Goal: Find specific page/section: Find specific page/section

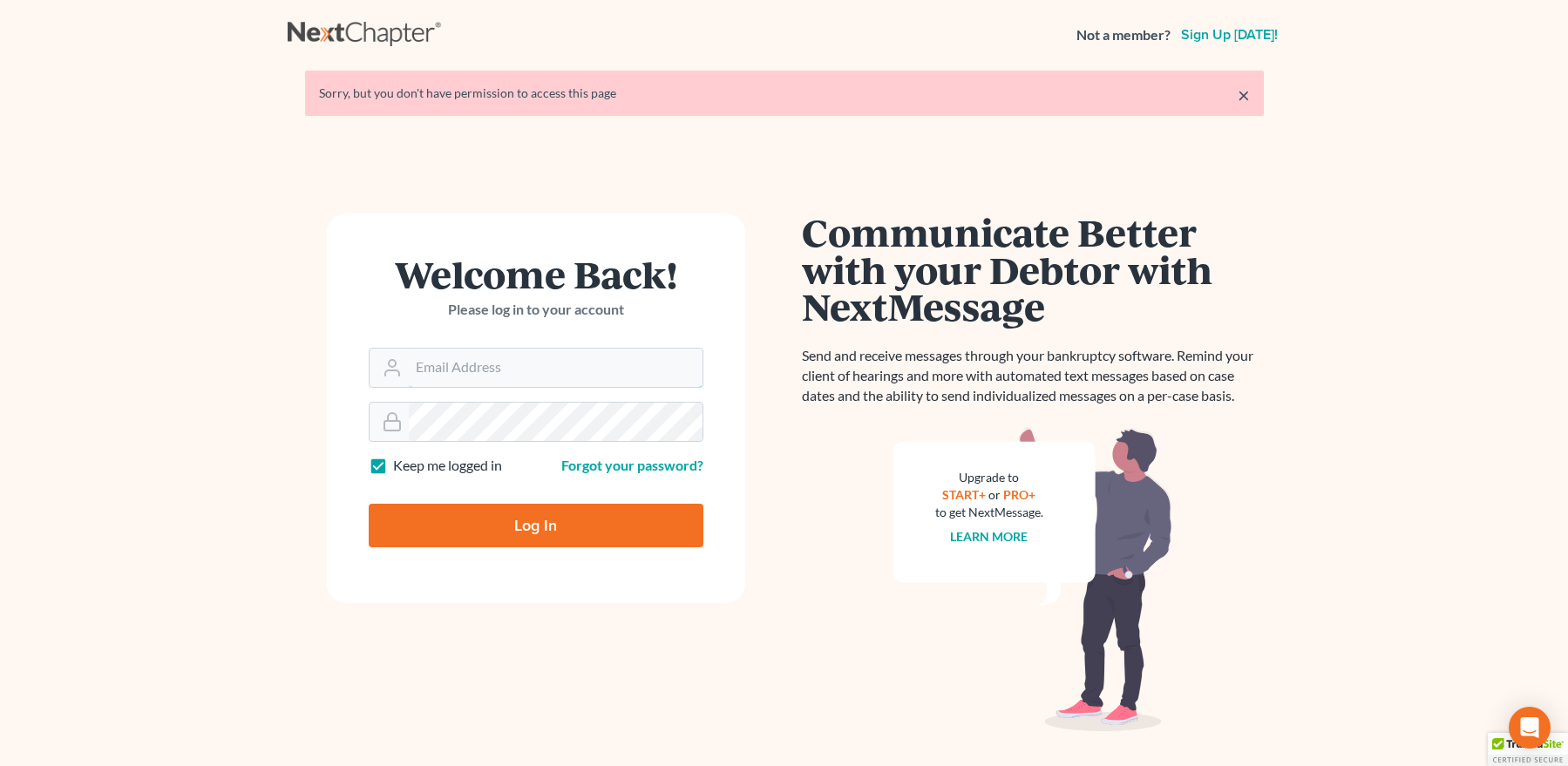
type input "mpaulberkenlaw@gmail.com"
click at [516, 523] on input "Log In" at bounding box center [536, 525] width 335 height 43
type input "Thinking..."
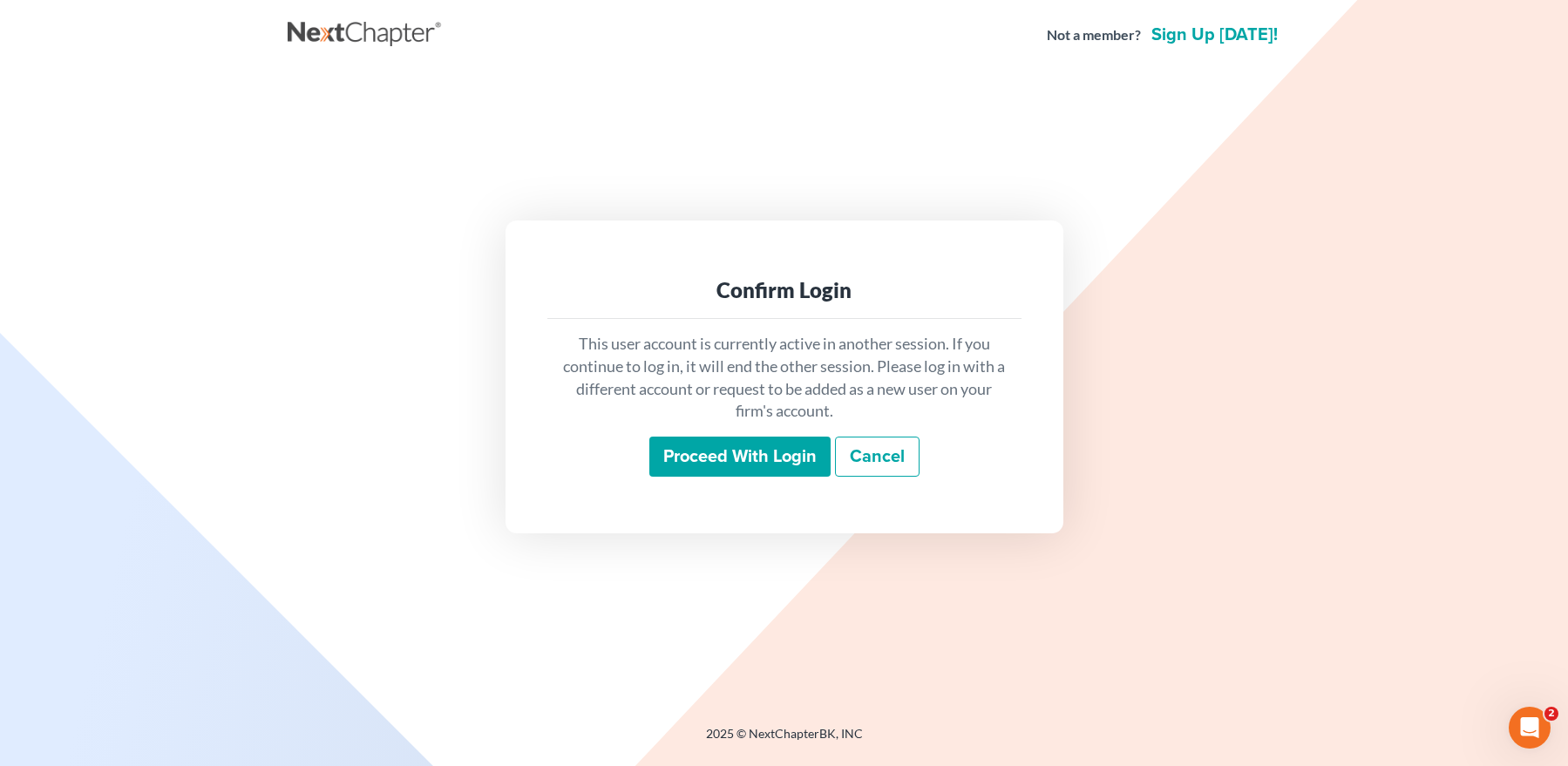
click at [717, 449] on input "Proceed with login" at bounding box center [740, 457] width 181 height 40
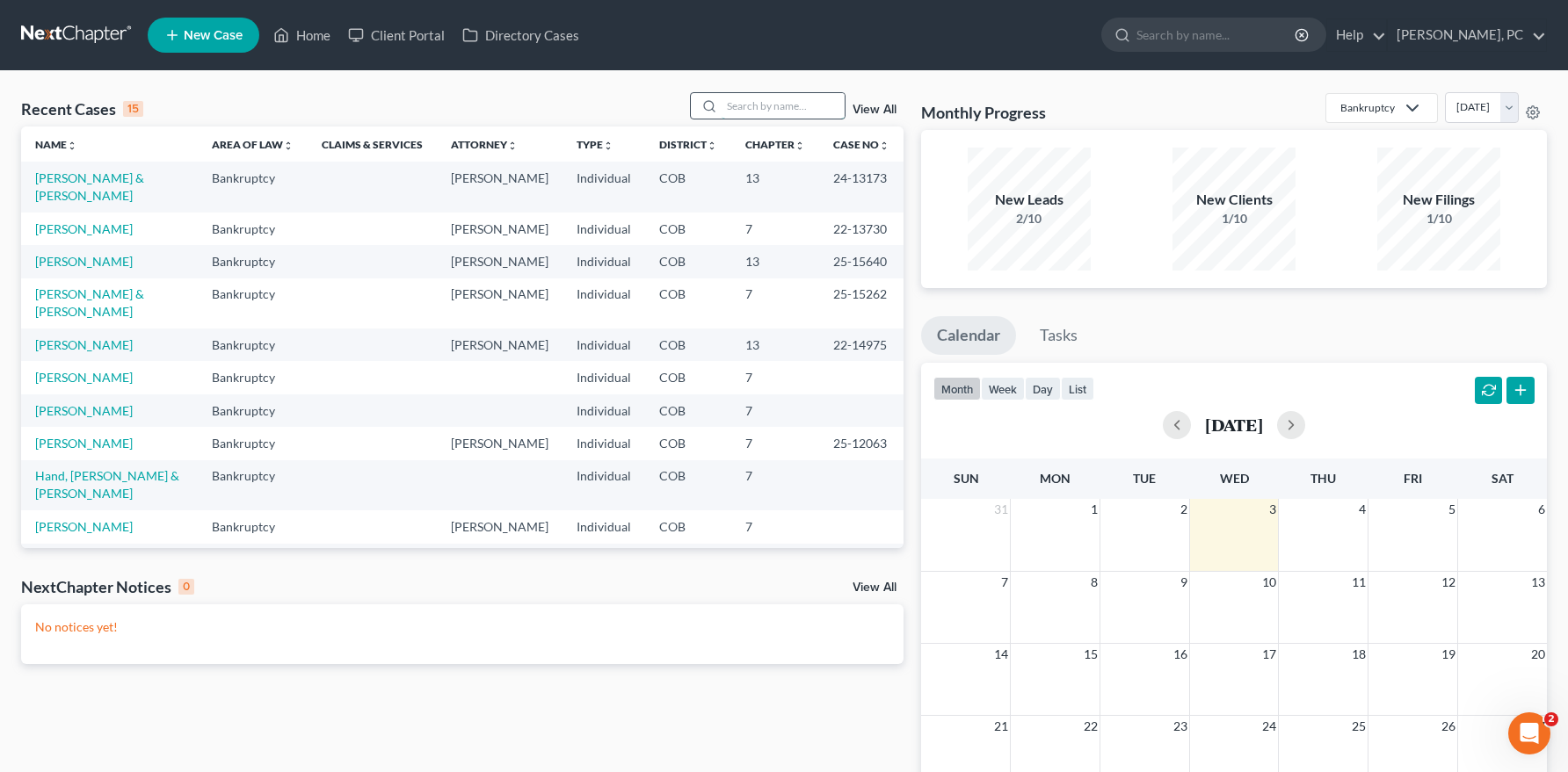
click at [756, 109] on input "search" at bounding box center [783, 106] width 123 height 25
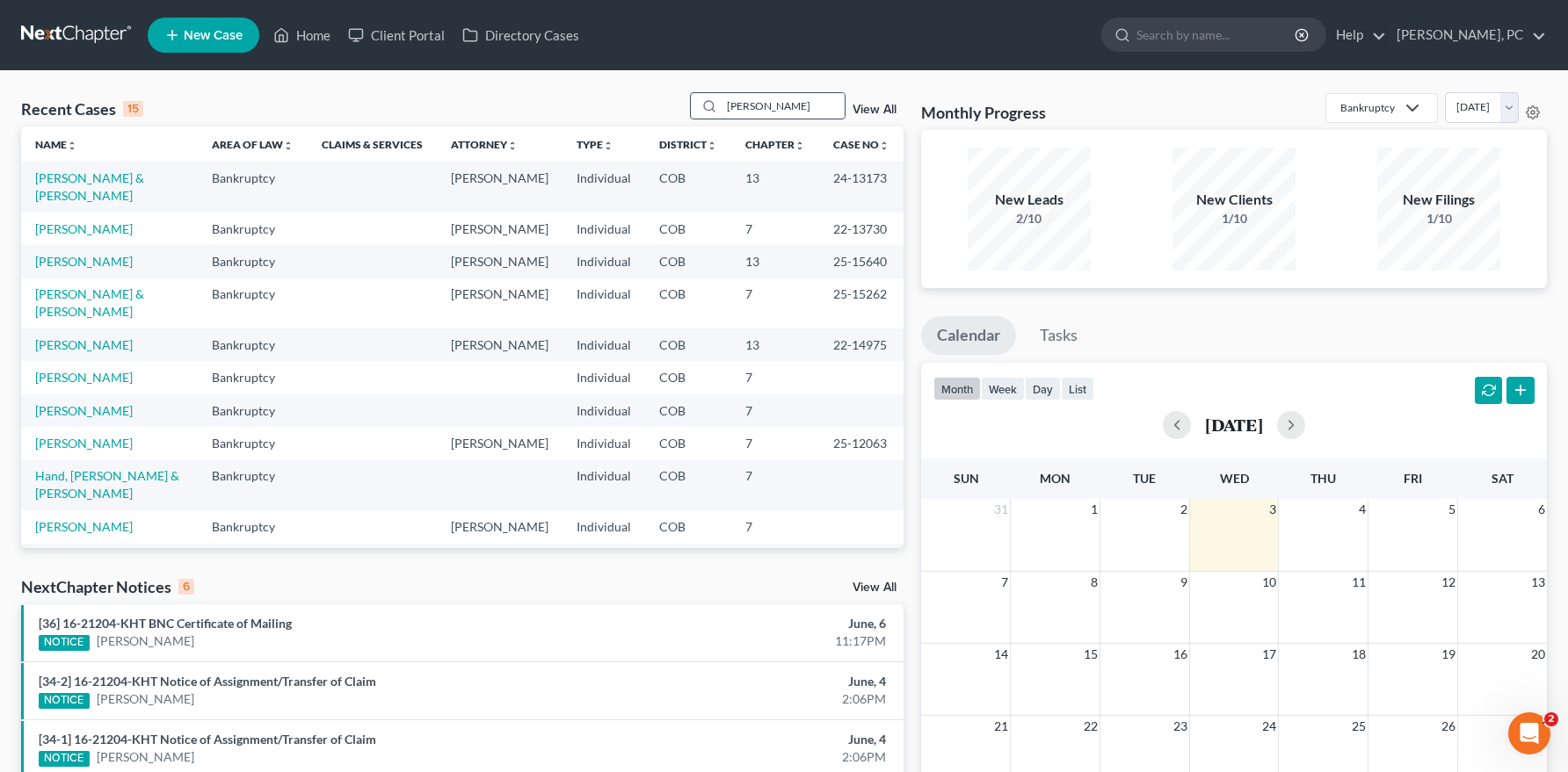
type input "benjamin la"
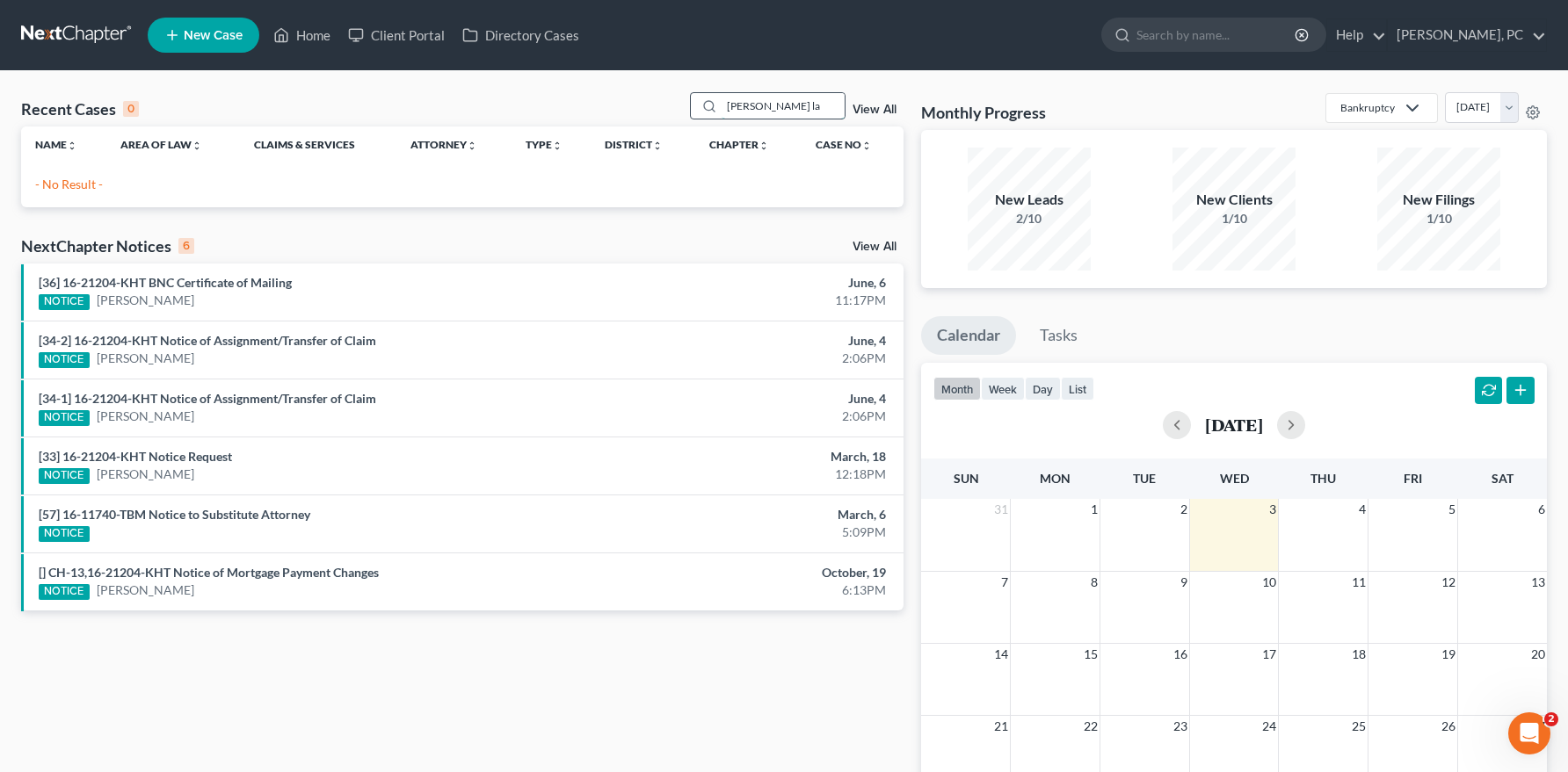
click at [747, 109] on input "benjamin la" at bounding box center [783, 106] width 123 height 25
click at [773, 110] on input "benjamin la" at bounding box center [783, 106] width 123 height 25
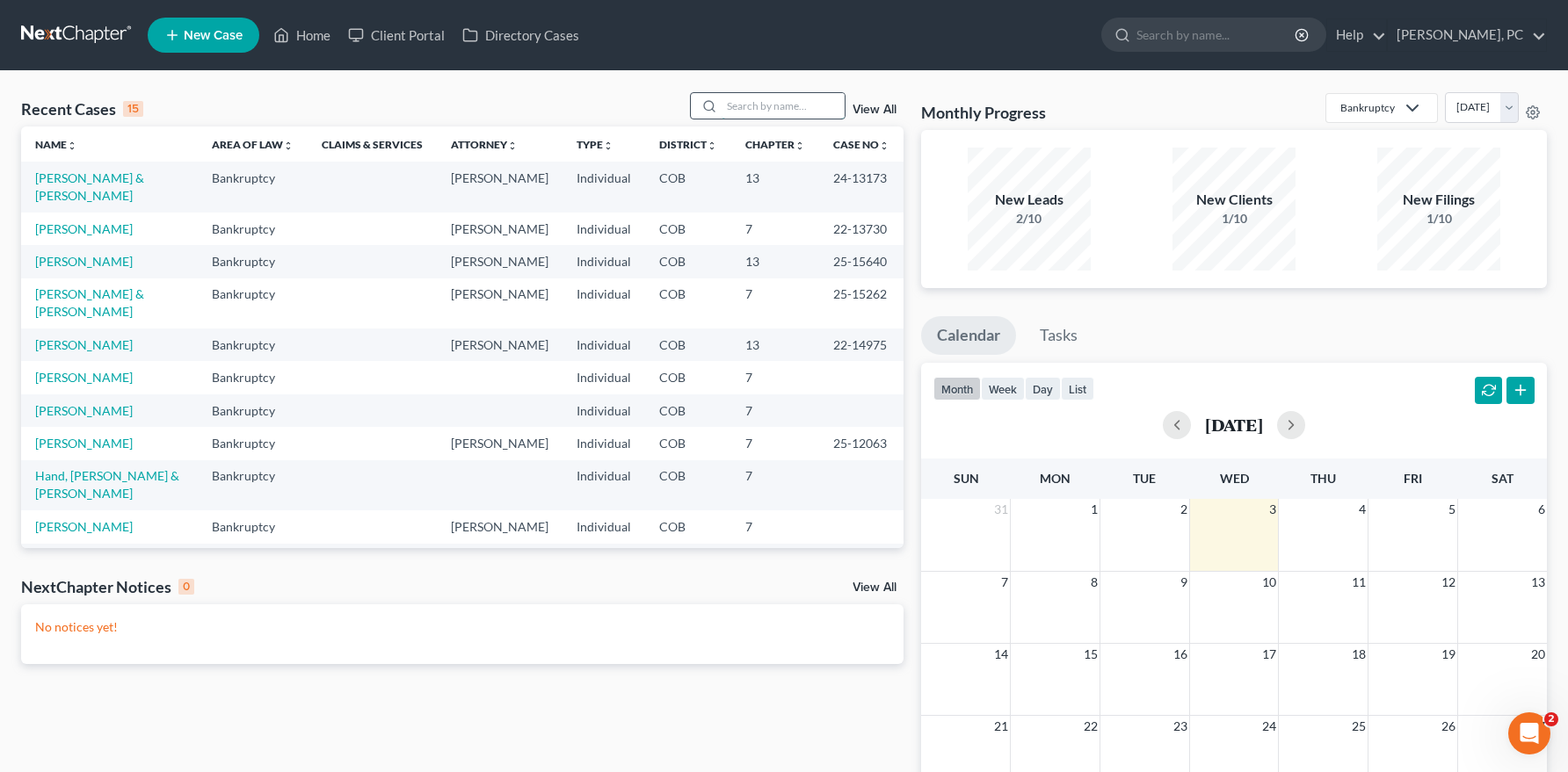
click at [749, 111] on input "search" at bounding box center [783, 106] width 123 height 25
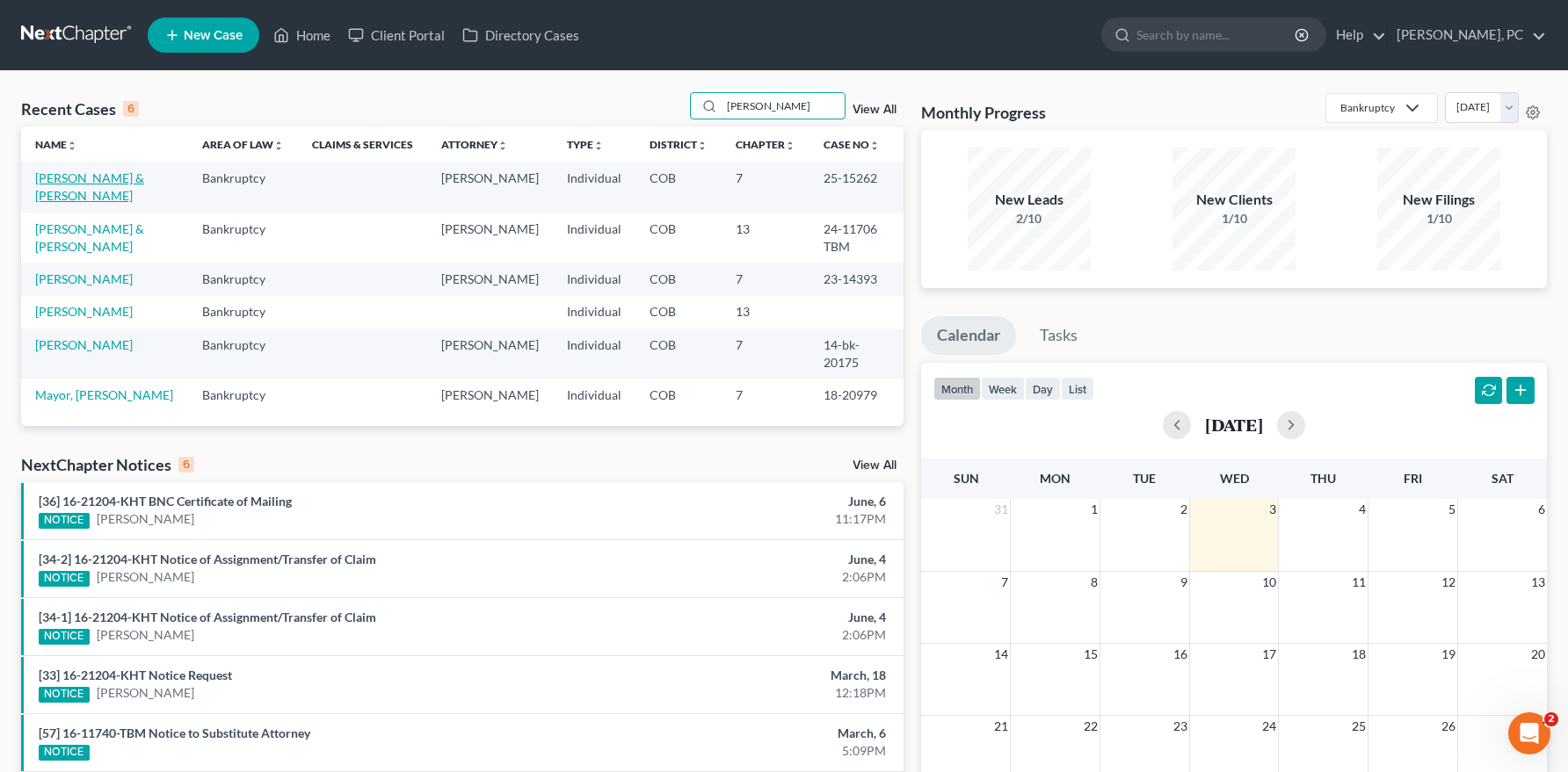
type input "[PERSON_NAME]"
click at [100, 179] on link "[PERSON_NAME] & [PERSON_NAME]" at bounding box center [89, 187] width 109 height 33
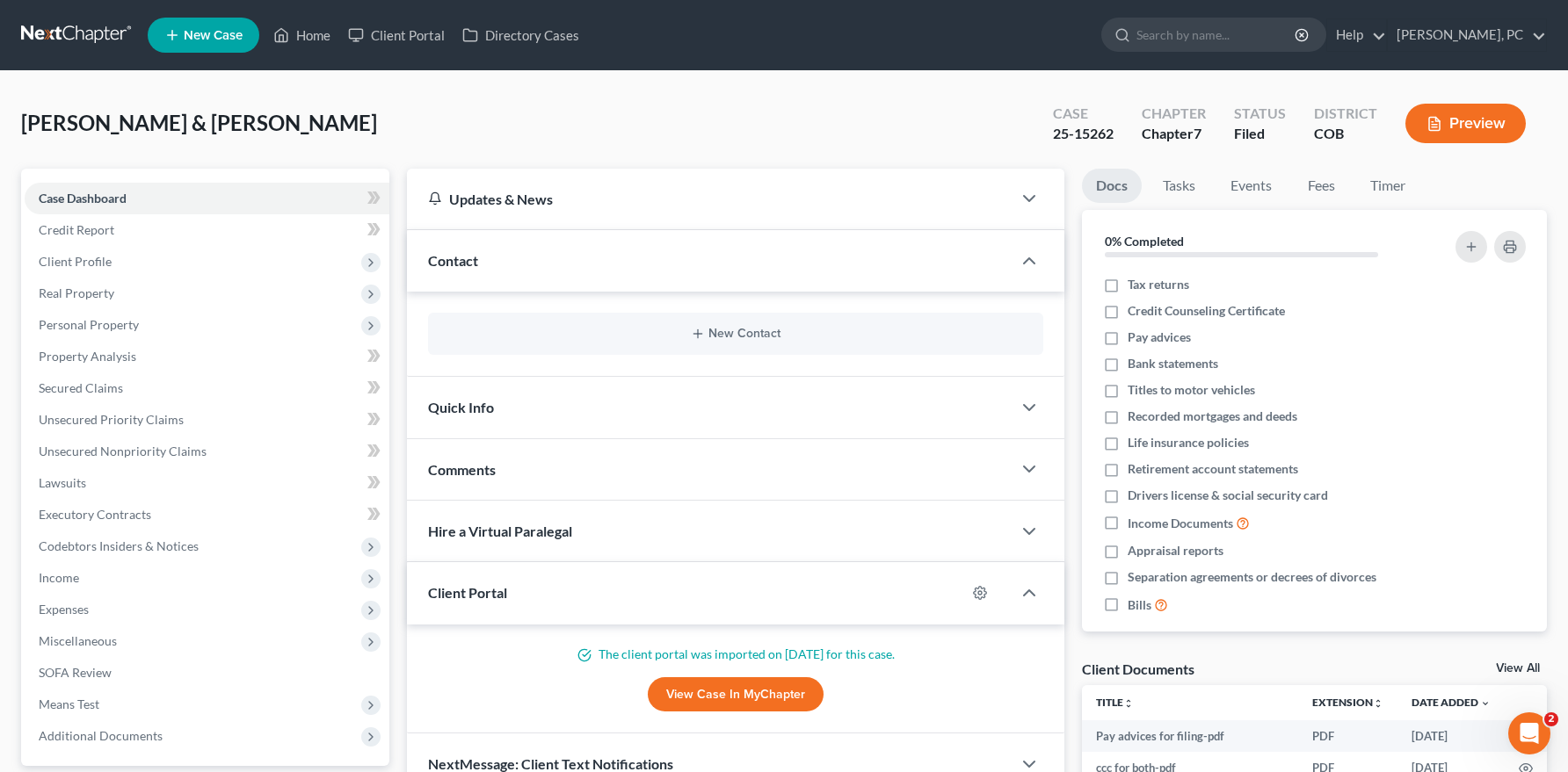
click at [692, 686] on link "View Case in MyChapter" at bounding box center [735, 695] width 176 height 35
click at [676, 692] on link "View Case in MyChapter" at bounding box center [735, 695] width 176 height 35
